Goal: Task Accomplishment & Management: Manage account settings

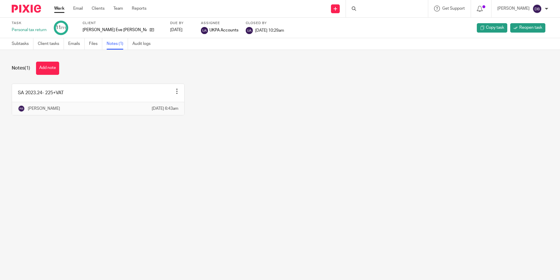
click at [375, 9] on div at bounding box center [387, 8] width 82 height 17
click at [370, 9] on input "Search" at bounding box center [384, 9] width 53 height 5
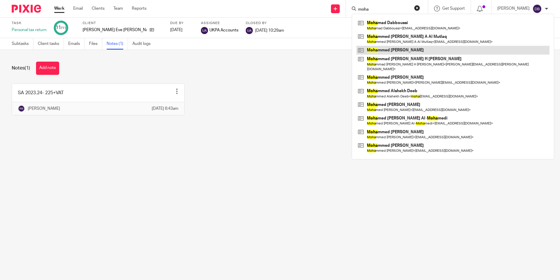
type input "moha"
click at [388, 47] on link at bounding box center [453, 50] width 193 height 9
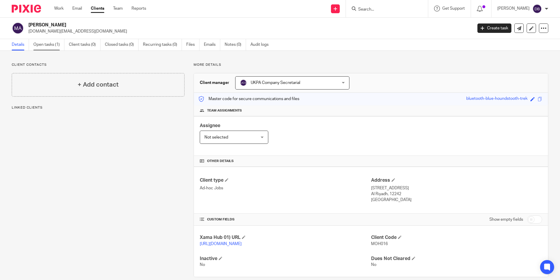
click at [43, 46] on link "Open tasks (1)" at bounding box center [48, 44] width 31 height 11
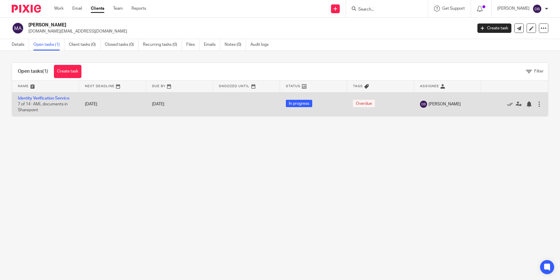
click at [33, 94] on td "Identity Verification Service 7 of 14 · AML documents in Sharepoint" at bounding box center [45, 104] width 67 height 24
click at [35, 96] on td "Identity Verification Service 7 of 14 · AML documents in Sharepoint" at bounding box center [45, 104] width 67 height 24
click at [52, 98] on link "Identity Verification Service" at bounding box center [44, 98] width 52 height 4
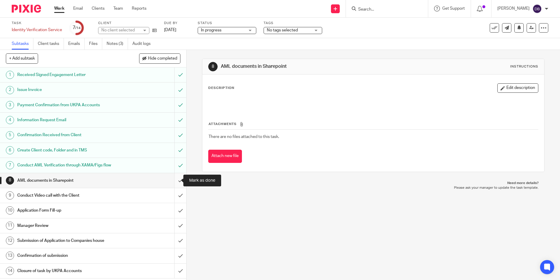
click at [173, 181] on input "submit" at bounding box center [93, 180] width 186 height 15
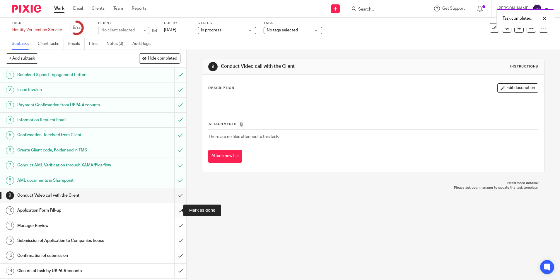
click at [172, 209] on input "submit" at bounding box center [93, 210] width 186 height 15
click at [173, 227] on input "submit" at bounding box center [93, 225] width 186 height 15
click at [173, 238] on input "submit" at bounding box center [93, 240] width 186 height 15
click at [175, 254] on input "submit" at bounding box center [93, 255] width 186 height 15
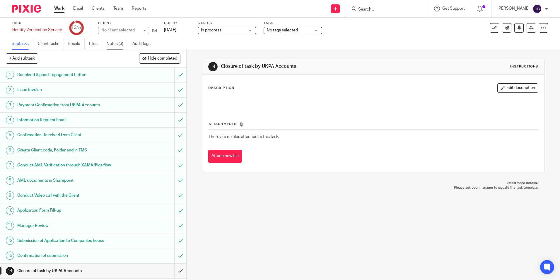
click at [110, 45] on link "Notes (3)" at bounding box center [117, 43] width 21 height 11
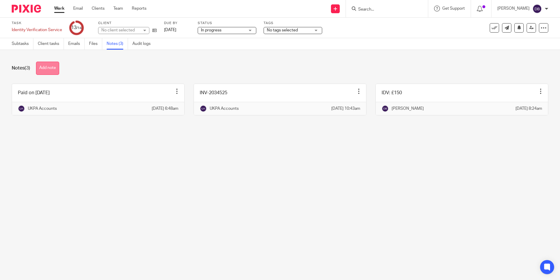
click at [59, 67] on button "Add note" at bounding box center [47, 68] width 23 height 13
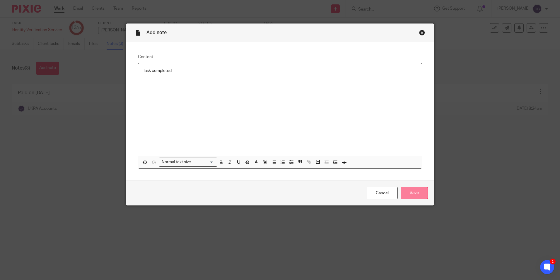
click at [420, 195] on input "Save" at bounding box center [414, 192] width 27 height 13
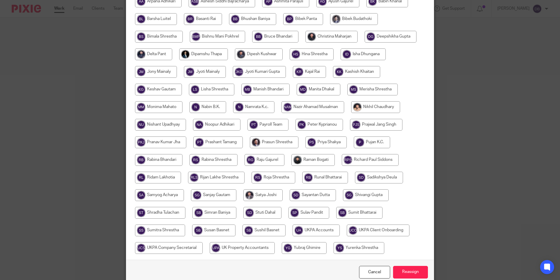
scroll to position [147, 0]
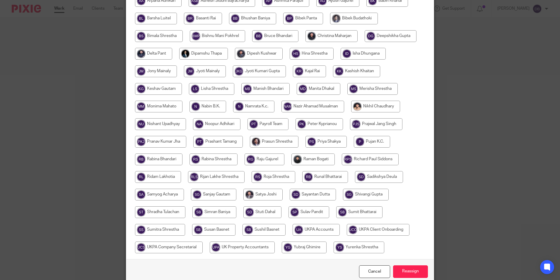
click at [315, 231] on input "radio" at bounding box center [316, 230] width 47 height 12
radio input "true"
click at [415, 271] on input "Reassign" at bounding box center [410, 271] width 35 height 13
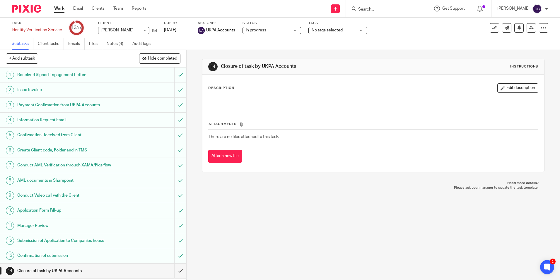
click at [386, 13] on div at bounding box center [387, 8] width 82 height 17
click at [386, 11] on input "Search" at bounding box center [384, 9] width 53 height 5
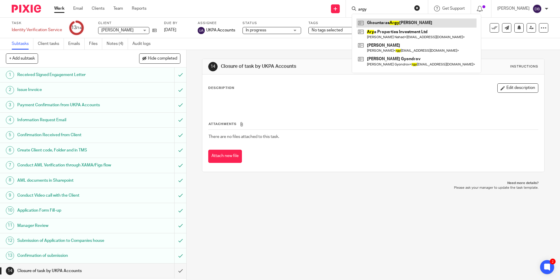
type input "argy"
click at [391, 24] on link at bounding box center [417, 22] width 120 height 9
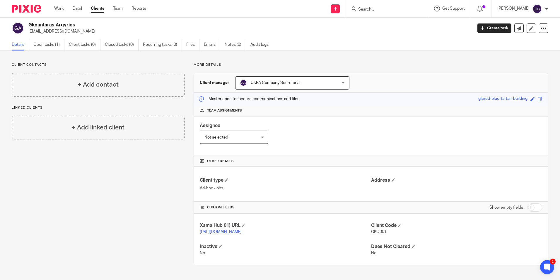
drag, startPoint x: 75, startPoint y: 25, endPoint x: 27, endPoint y: 27, distance: 48.4
click at [27, 27] on div "Gkountaras Argyrios agkountaras@globalseaways.com" at bounding box center [240, 28] width 457 height 12
copy h2 "Gkountaras Argyrios"
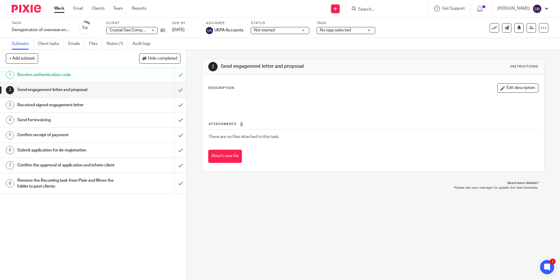
click at [65, 8] on ul "Work Email Clients Team Reports" at bounding box center [104, 9] width 101 height 6
